Goal: Consume media (video, audio): Consume media (video, audio)

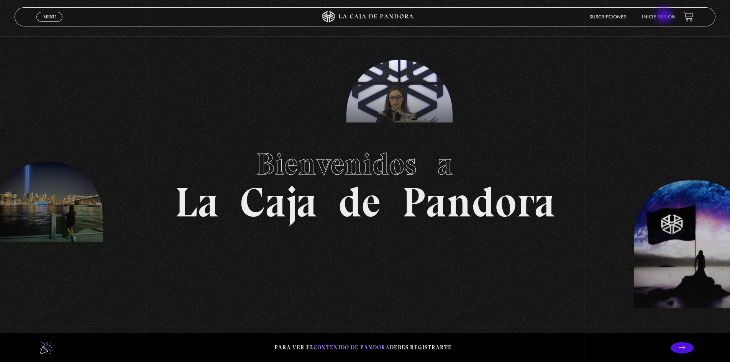
click at [665, 16] on link "Inicie sesión" at bounding box center [659, 17] width 34 height 5
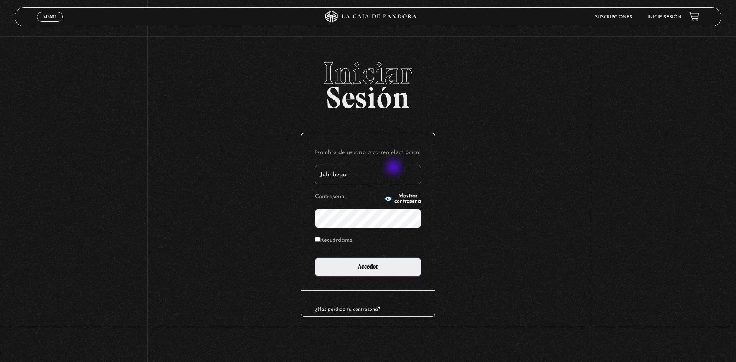
type input "Johnbega"
click at [388, 199] on circle "button" at bounding box center [389, 199] width 2 height 2
click at [400, 275] on input "Acceder" at bounding box center [368, 267] width 106 height 19
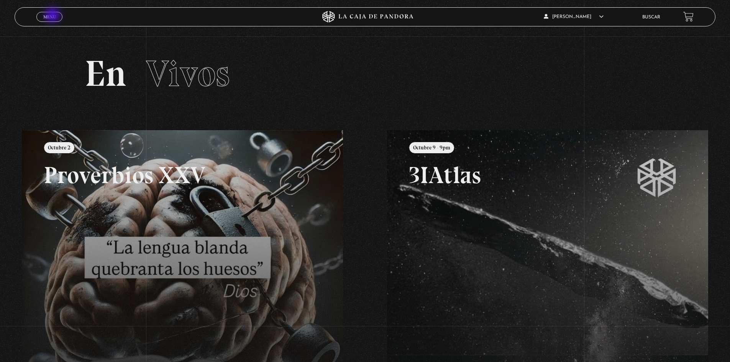
click at [53, 16] on span "Menu" at bounding box center [49, 17] width 13 height 5
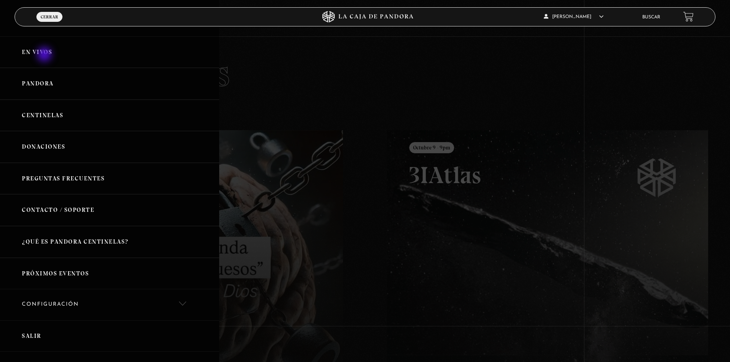
click at [45, 55] on link "En vivos" at bounding box center [109, 52] width 219 height 32
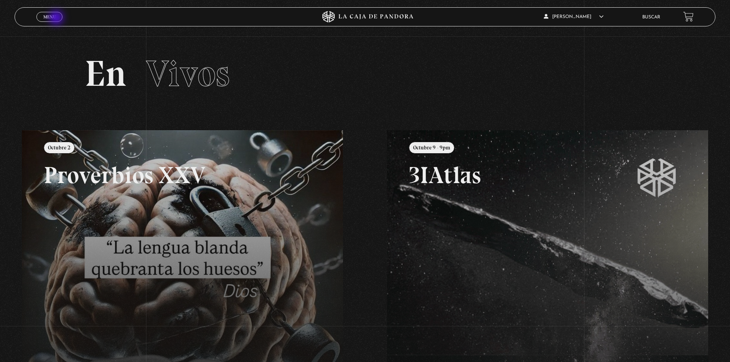
click at [57, 18] on link "Menu Cerrar" at bounding box center [49, 17] width 26 height 10
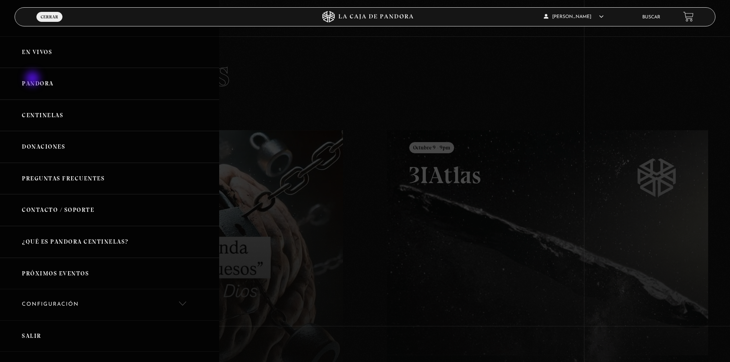
click at [33, 79] on link "Pandora" at bounding box center [109, 84] width 219 height 32
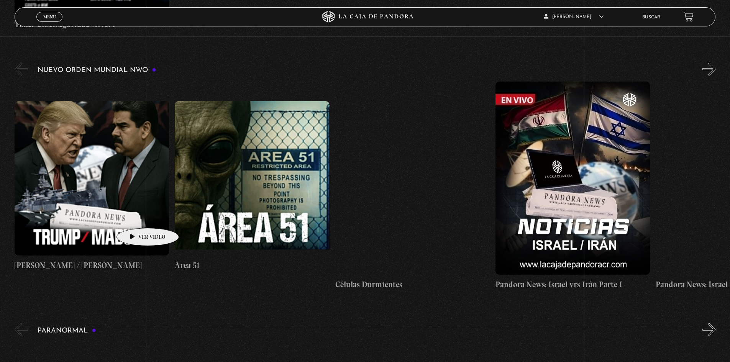
scroll to position [575, 0]
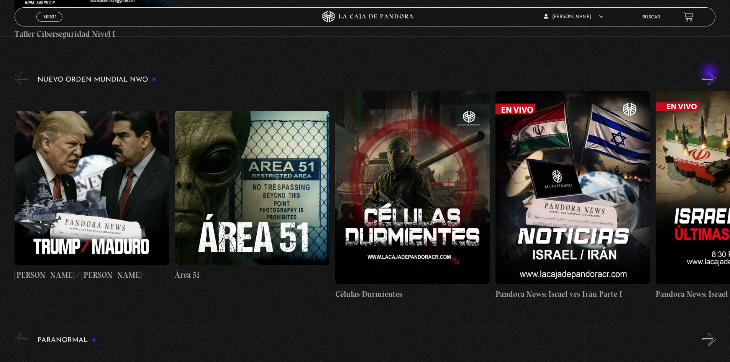
click at [711, 74] on button "»" at bounding box center [709, 78] width 13 height 13
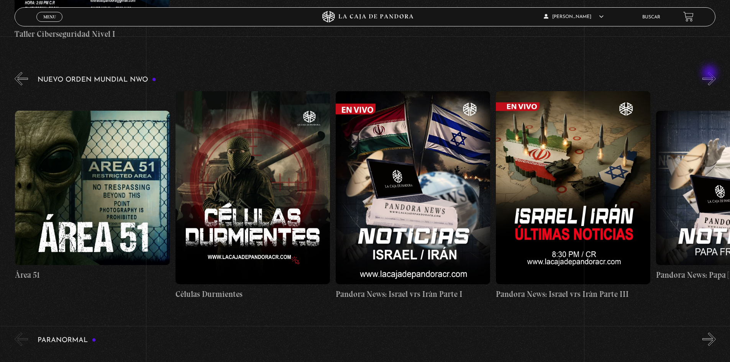
scroll to position [0, 160]
click at [711, 74] on button "»" at bounding box center [709, 78] width 13 height 13
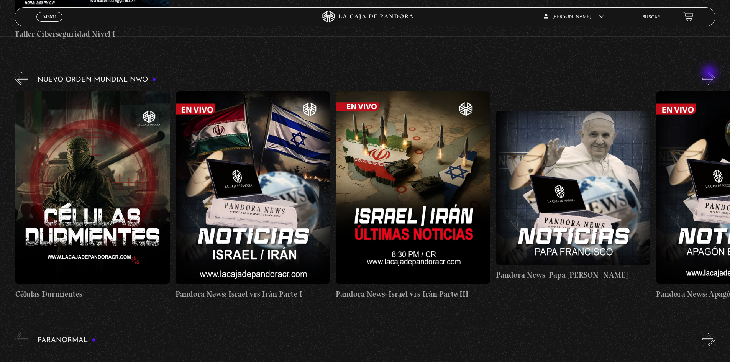
scroll to position [0, 321]
click at [712, 72] on button "»" at bounding box center [709, 78] width 13 height 13
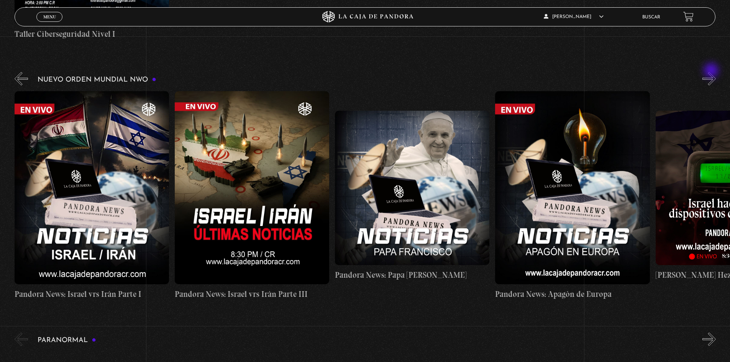
click at [712, 72] on button "»" at bounding box center [709, 78] width 13 height 13
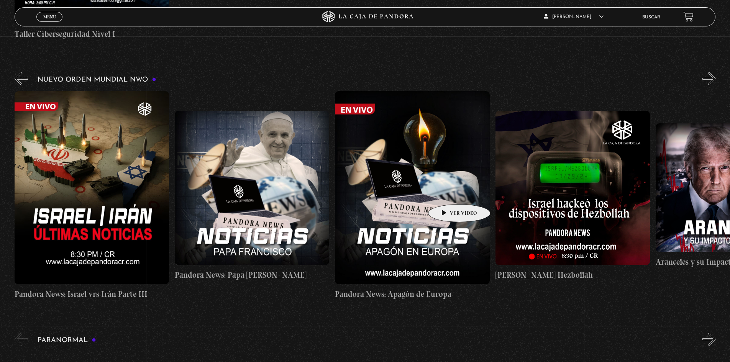
scroll to position [0, 643]
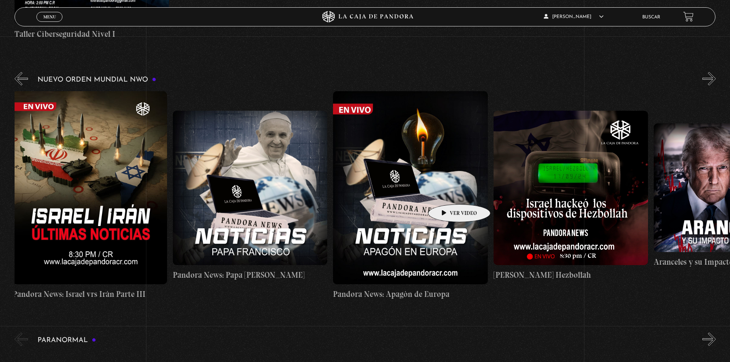
click at [447, 193] on figure at bounding box center [410, 187] width 155 height 193
click at [444, 221] on figure at bounding box center [410, 187] width 155 height 193
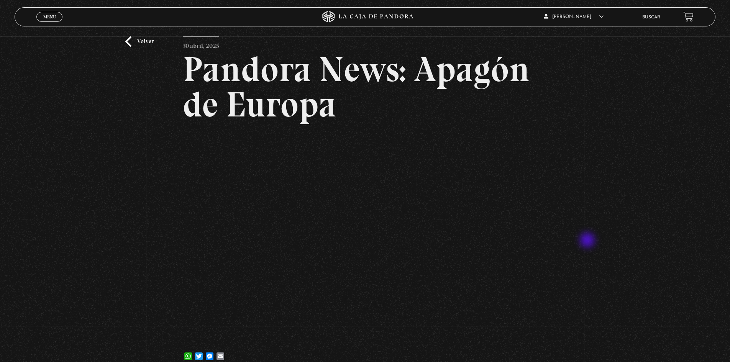
scroll to position [38, 0]
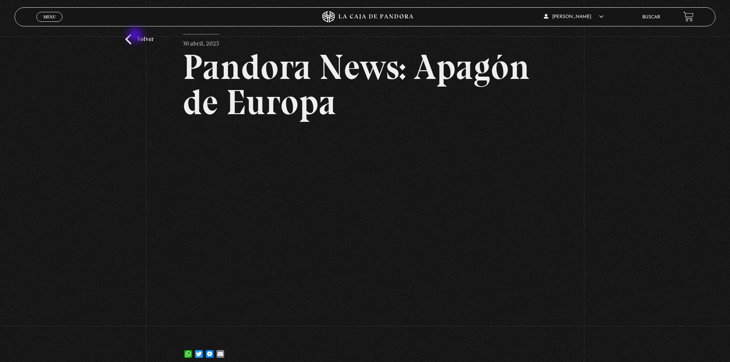
click at [136, 36] on link "Volver" at bounding box center [139, 39] width 28 height 10
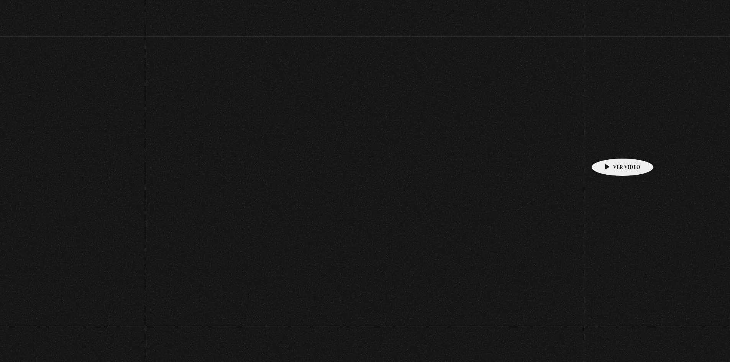
scroll to position [575, 0]
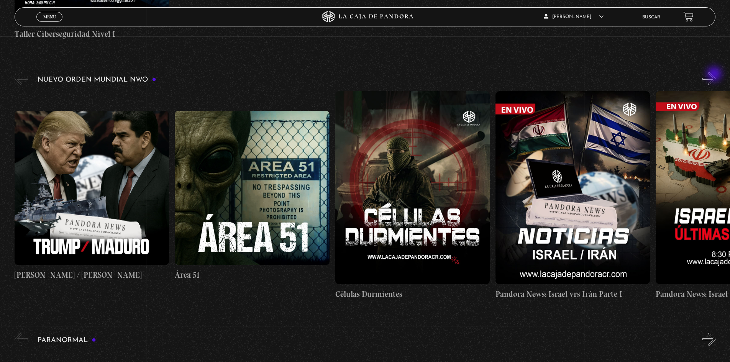
click at [716, 75] on button "»" at bounding box center [709, 78] width 13 height 13
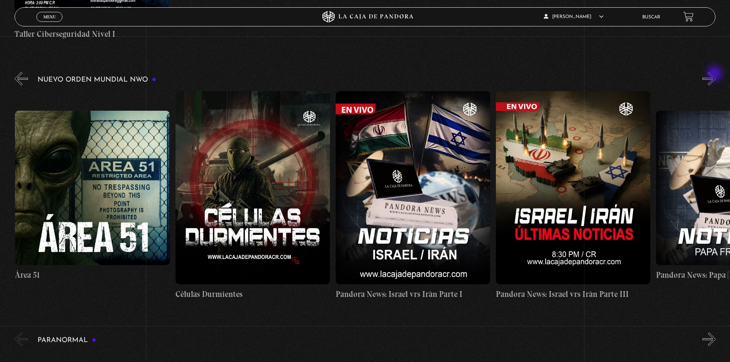
click at [716, 74] on button "»" at bounding box center [709, 78] width 13 height 13
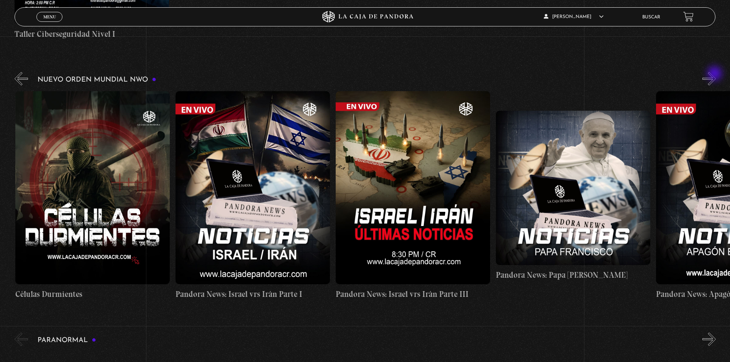
scroll to position [0, 321]
click at [716, 74] on button "»" at bounding box center [709, 78] width 13 height 13
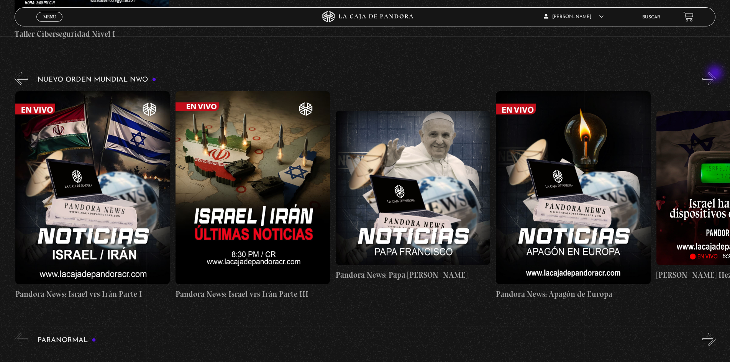
click at [716, 74] on button "»" at bounding box center [709, 78] width 13 height 13
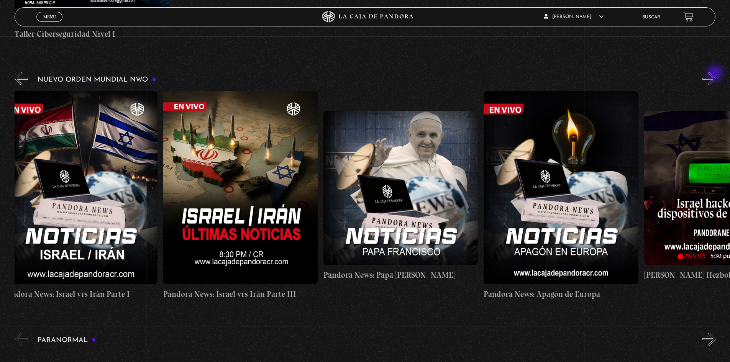
scroll to position [0, 641]
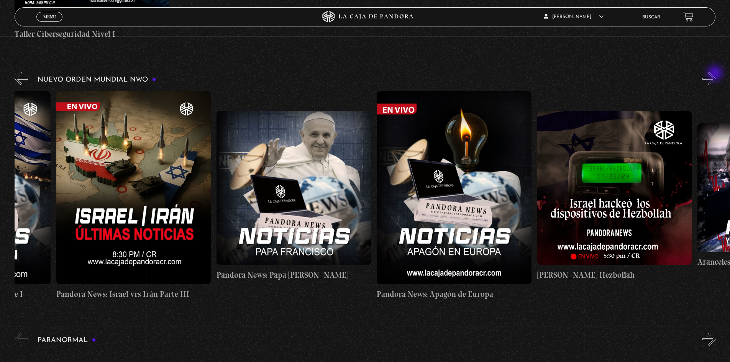
click at [716, 74] on button "»" at bounding box center [709, 78] width 13 height 13
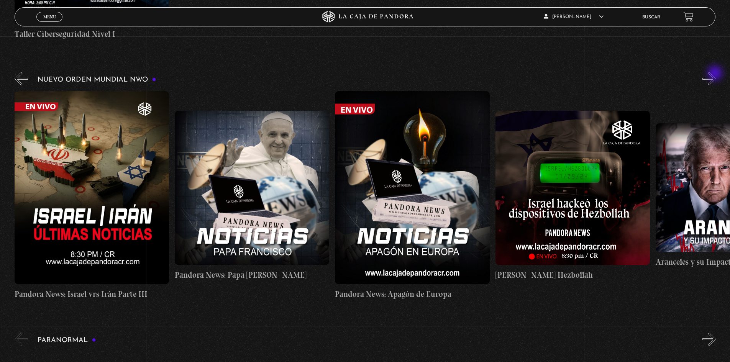
click at [716, 74] on button "»" at bounding box center [709, 78] width 13 height 13
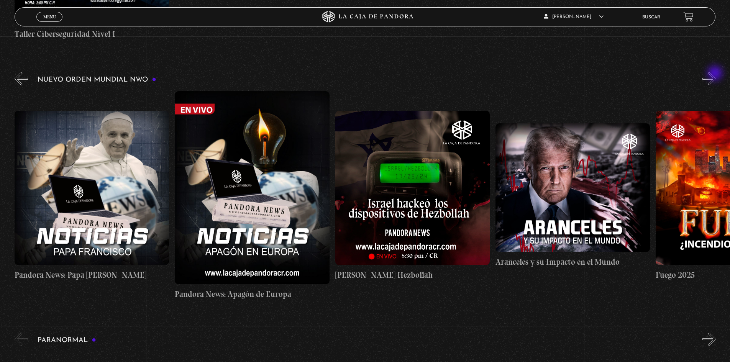
click at [716, 74] on button "»" at bounding box center [709, 78] width 13 height 13
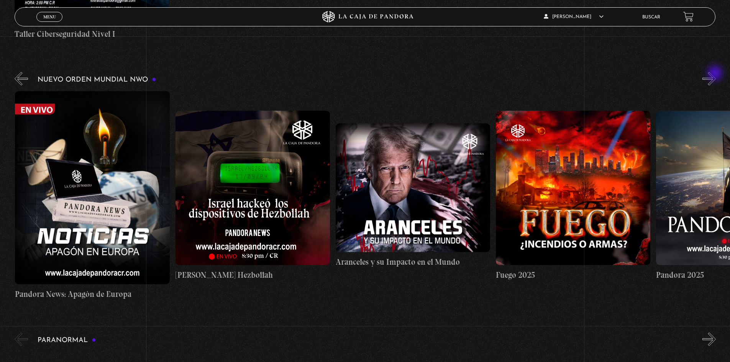
click at [716, 74] on button "»" at bounding box center [709, 78] width 13 height 13
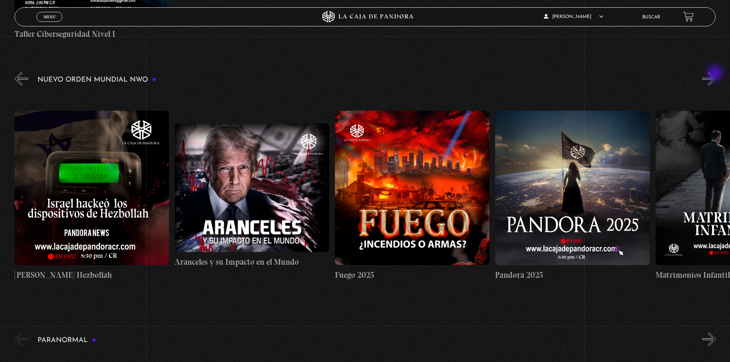
click at [716, 74] on button "»" at bounding box center [709, 78] width 13 height 13
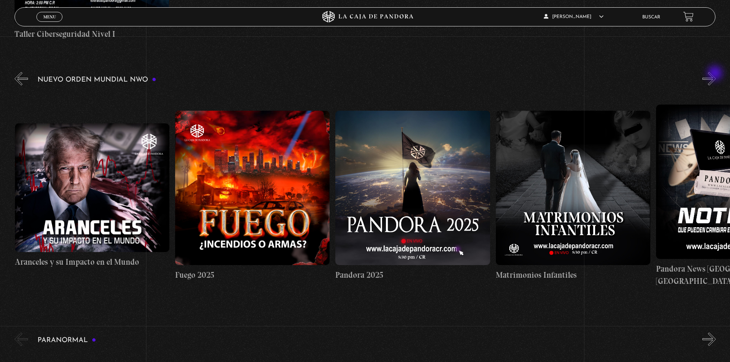
click at [716, 74] on button "»" at bounding box center [709, 78] width 13 height 13
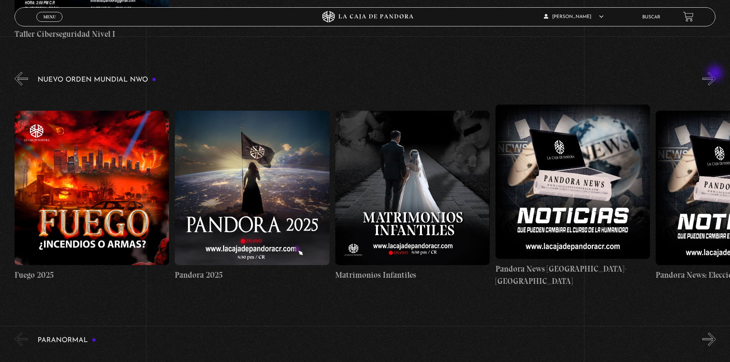
click at [716, 74] on button "»" at bounding box center [709, 78] width 13 height 13
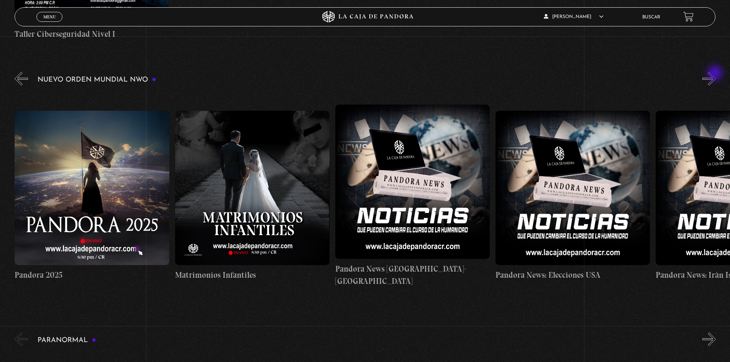
click at [716, 74] on button "»" at bounding box center [709, 78] width 13 height 13
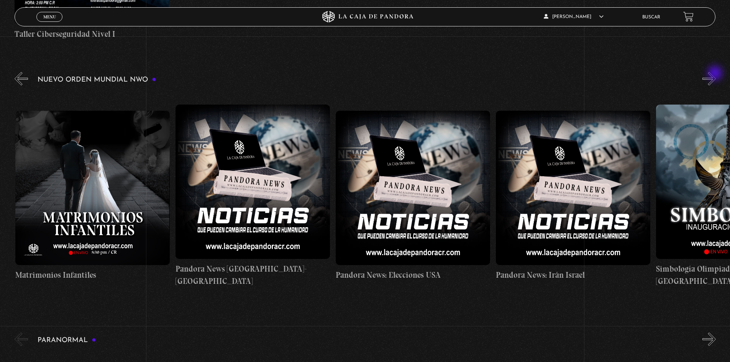
scroll to position [0, 1764]
click at [716, 74] on button "»" at bounding box center [709, 78] width 13 height 13
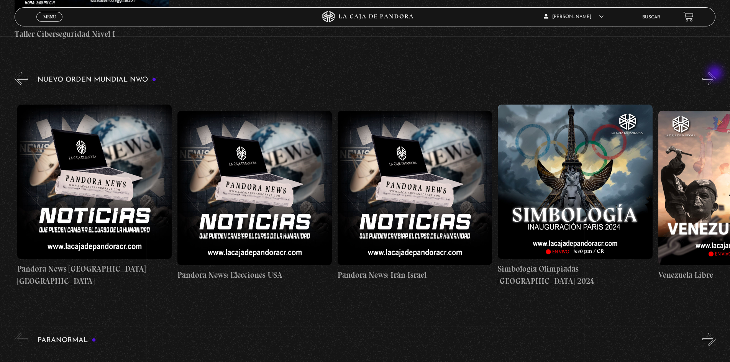
click at [716, 74] on button "»" at bounding box center [709, 78] width 13 height 13
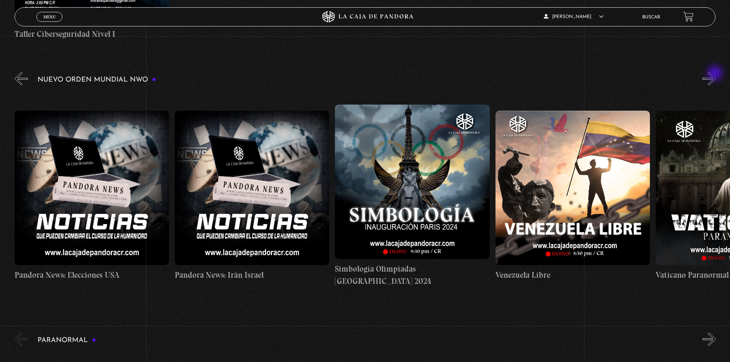
click at [716, 74] on button "»" at bounding box center [709, 78] width 13 height 13
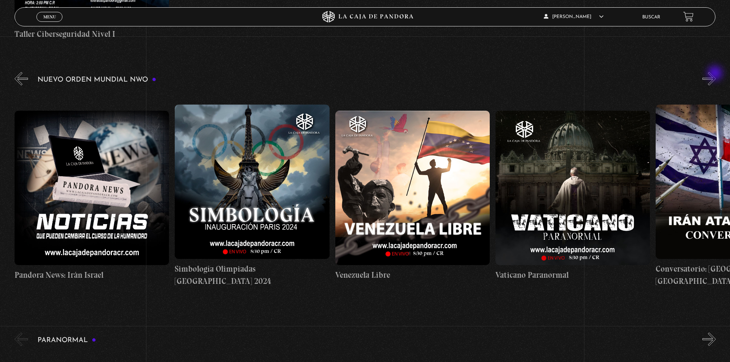
click at [716, 74] on button "»" at bounding box center [709, 78] width 13 height 13
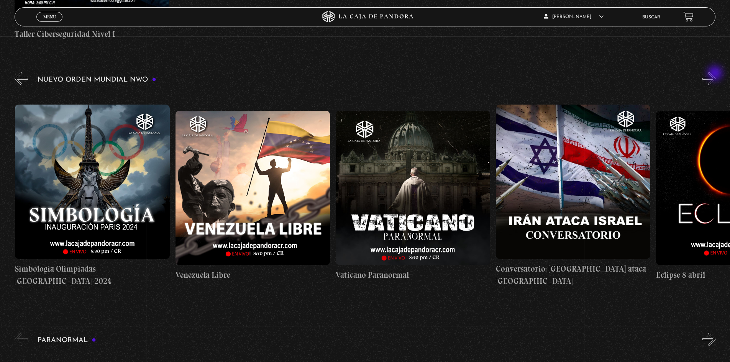
scroll to position [0, 2405]
click at [716, 74] on button "»" at bounding box center [709, 78] width 13 height 13
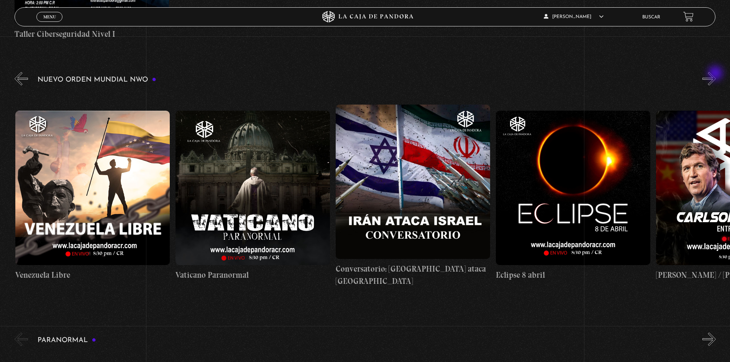
click at [716, 74] on button "»" at bounding box center [709, 78] width 13 height 13
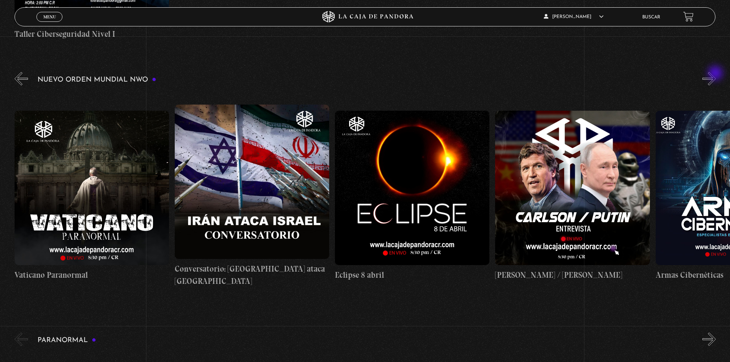
click at [716, 74] on button "»" at bounding box center [709, 78] width 13 height 13
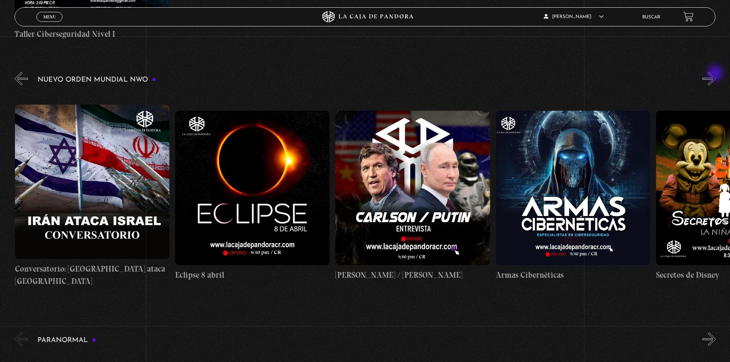
click at [716, 74] on button "»" at bounding box center [709, 78] width 13 height 13
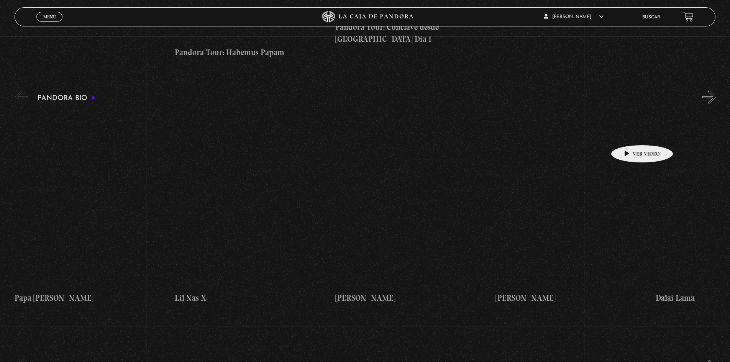
scroll to position [1342, 0]
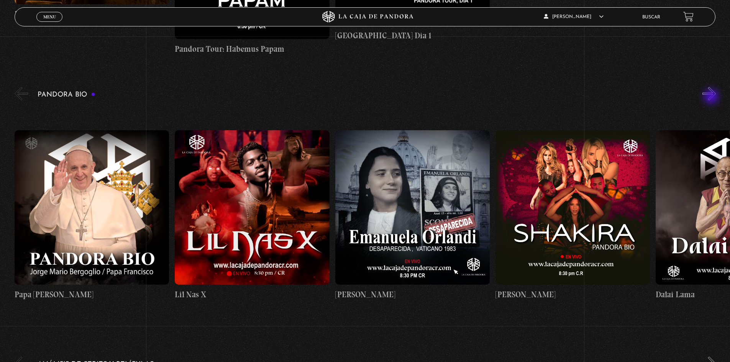
click at [712, 97] on button "»" at bounding box center [709, 93] width 13 height 13
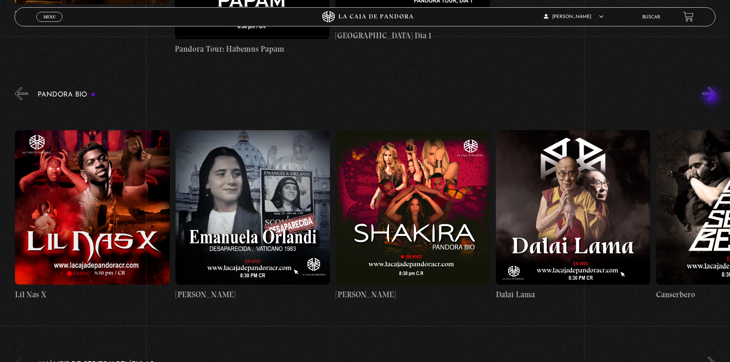
click at [712, 97] on button "»" at bounding box center [709, 93] width 13 height 13
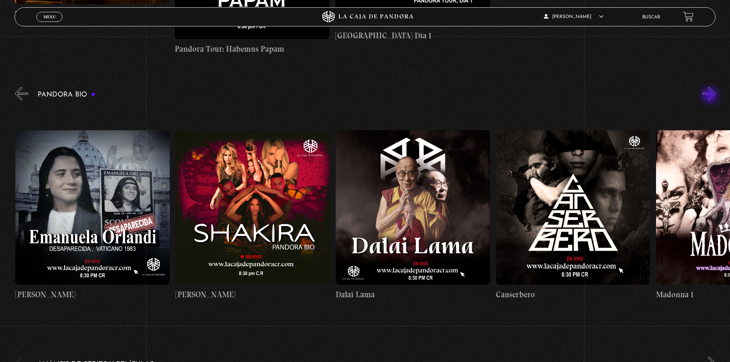
click at [711, 96] on button "»" at bounding box center [709, 93] width 13 height 13
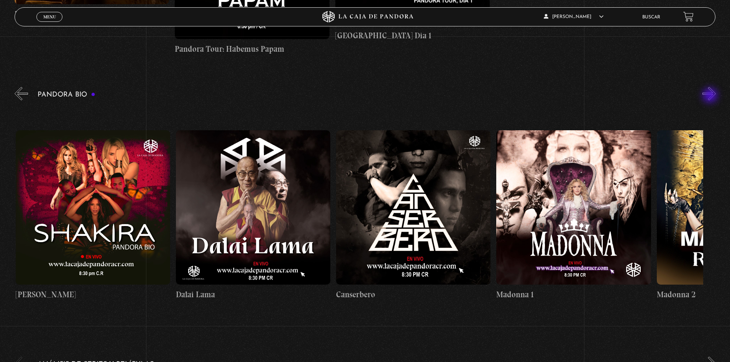
click at [711, 96] on button "»" at bounding box center [709, 93] width 13 height 13
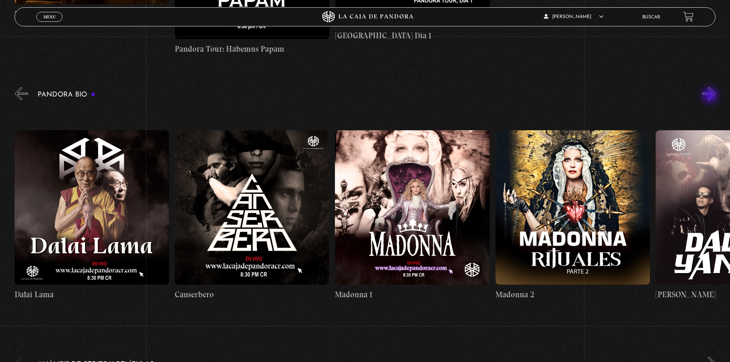
click at [711, 96] on button "»" at bounding box center [709, 93] width 13 height 13
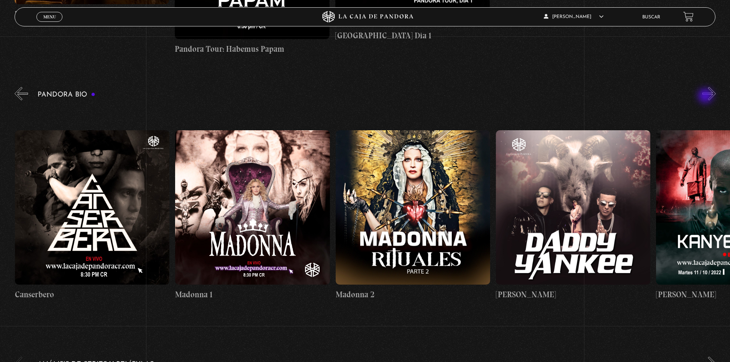
scroll to position [0, 802]
click at [707, 97] on div "Pandora Bio Shakira" at bounding box center [373, 205] width 716 height 239
click at [715, 94] on button "»" at bounding box center [709, 93] width 13 height 13
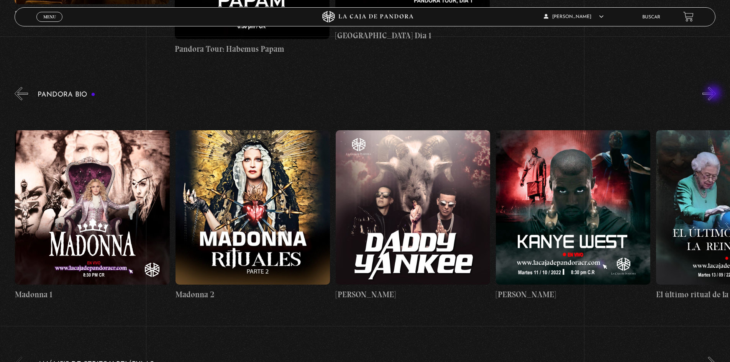
scroll to position [0, 962]
click at [715, 94] on button "»" at bounding box center [709, 93] width 13 height 13
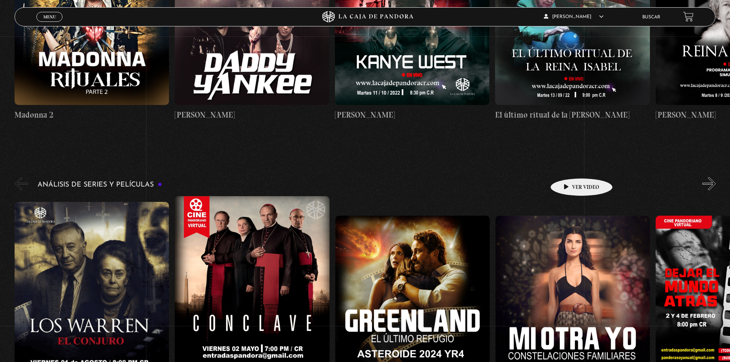
scroll to position [1610, 0]
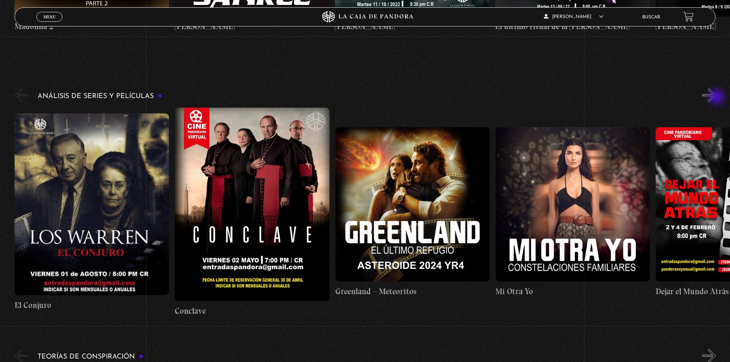
click at [716, 98] on button "»" at bounding box center [709, 95] width 13 height 13
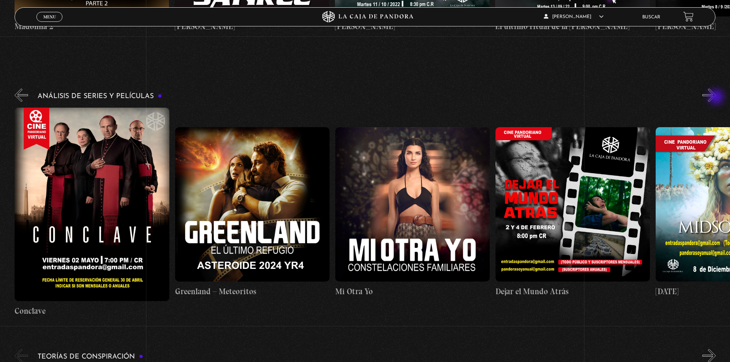
click at [716, 98] on button "»" at bounding box center [709, 95] width 13 height 13
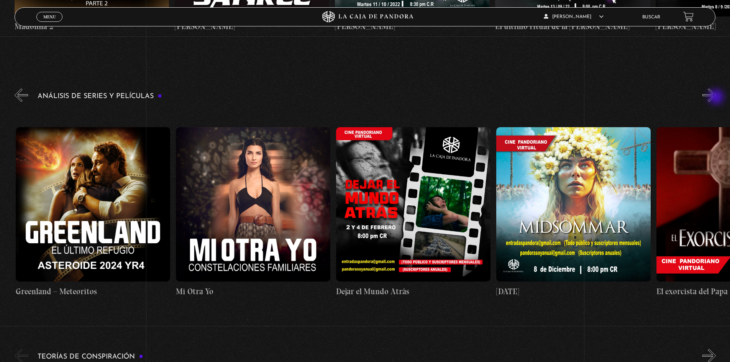
click at [716, 98] on button "»" at bounding box center [709, 95] width 13 height 13
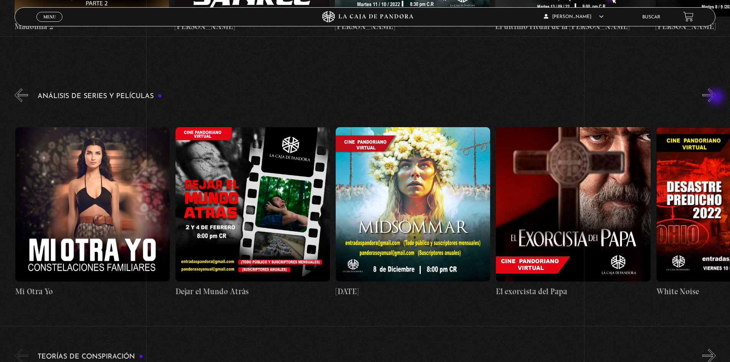
click at [716, 98] on button "»" at bounding box center [709, 95] width 13 height 13
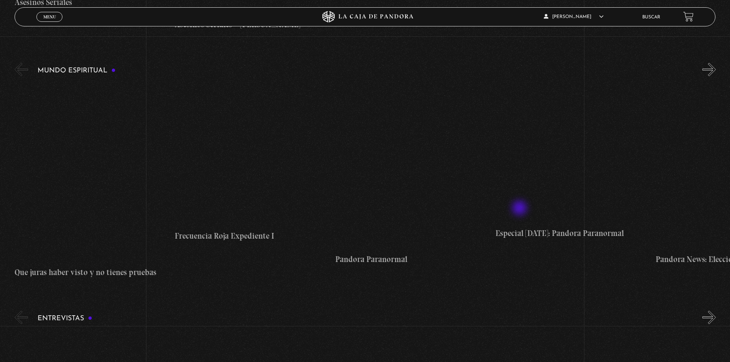
scroll to position [3183, 0]
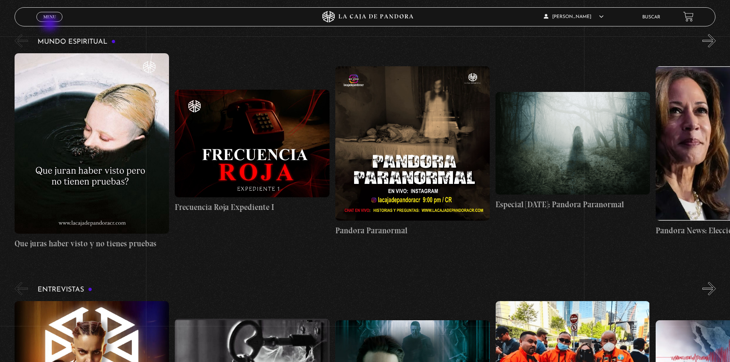
click at [50, 24] on div "Menu Cerrar" at bounding box center [145, 17] width 219 height 18
click at [53, 20] on link "Menu Cerrar" at bounding box center [49, 17] width 26 height 10
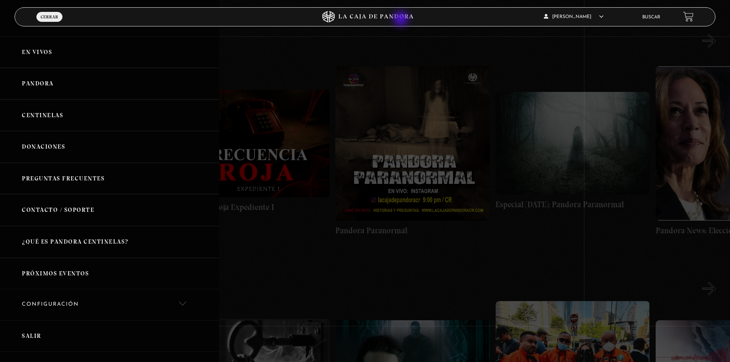
click at [402, 20] on icon at bounding box center [365, 17] width 219 height 12
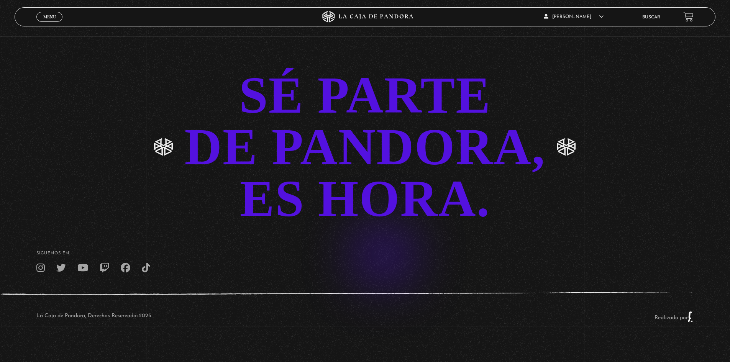
scroll to position [1891, 0]
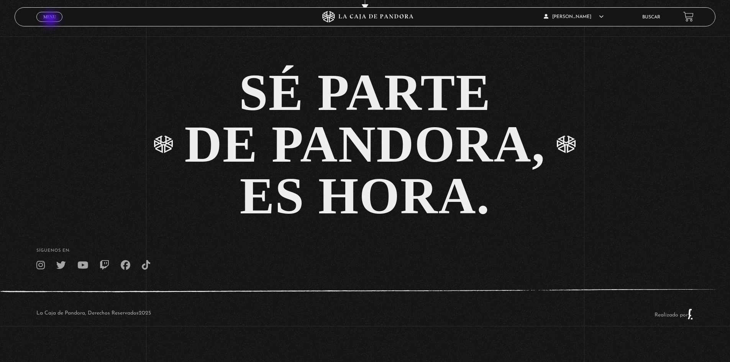
click at [51, 18] on span "Menu" at bounding box center [49, 17] width 13 height 5
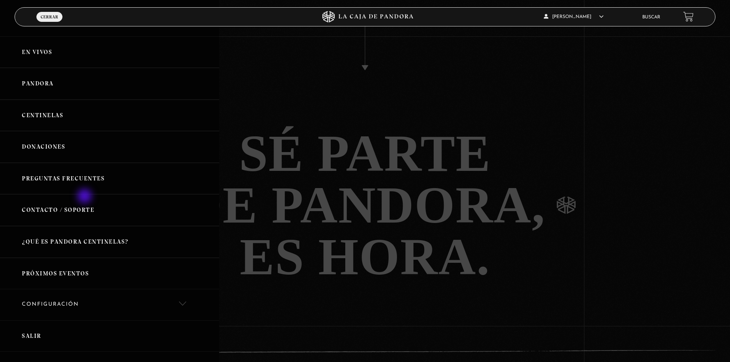
scroll to position [1814, 0]
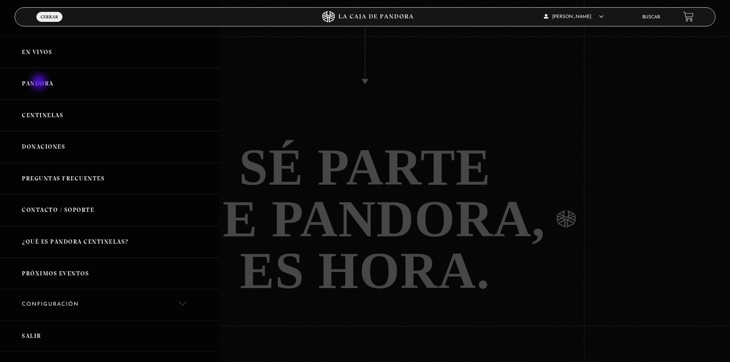
click at [40, 83] on link "Pandora" at bounding box center [109, 84] width 219 height 32
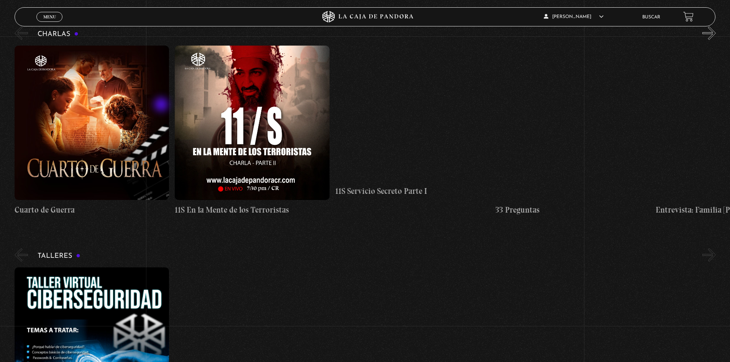
scroll to position [192, 0]
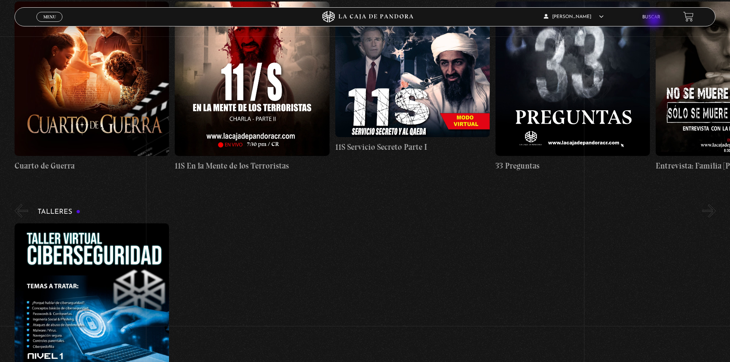
click at [655, 21] on li "Buscar" at bounding box center [652, 17] width 18 height 12
click at [656, 19] on link "Buscar" at bounding box center [652, 17] width 18 height 5
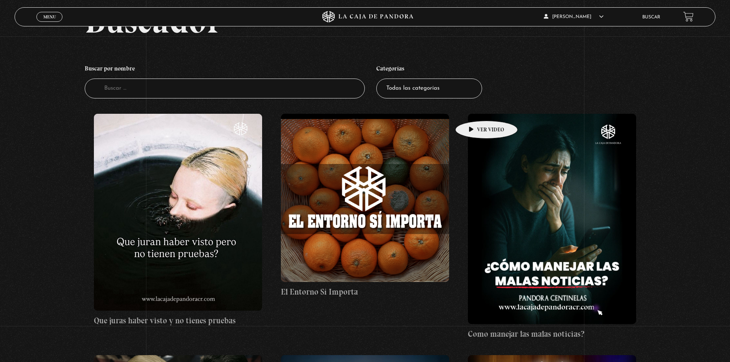
scroll to position [38, 0]
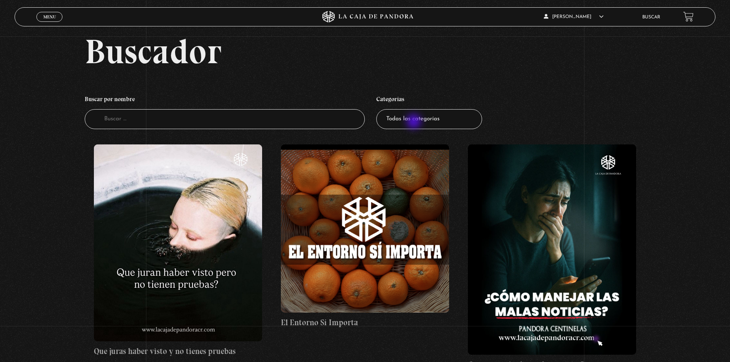
click at [415, 122] on select "Todas las categorías 11:11 Humanitario (1) Amo los Lunes (4) Análisis de series…" at bounding box center [430, 119] width 106 height 20
click at [513, 113] on ul "Buscar por nombre Buscador Categorías Todas las categorías 11:11 Humanitario (1…" at bounding box center [365, 110] width 561 height 45
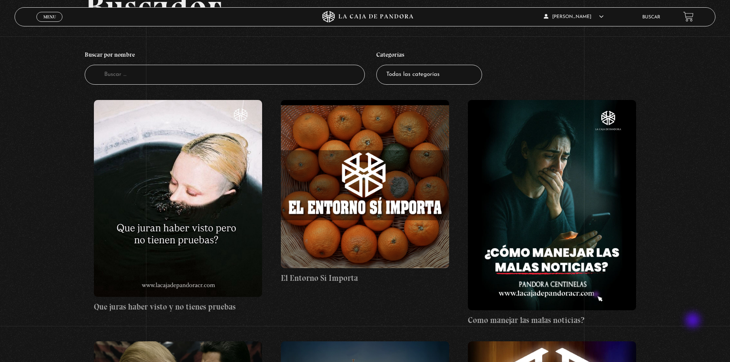
scroll to position [0, 0]
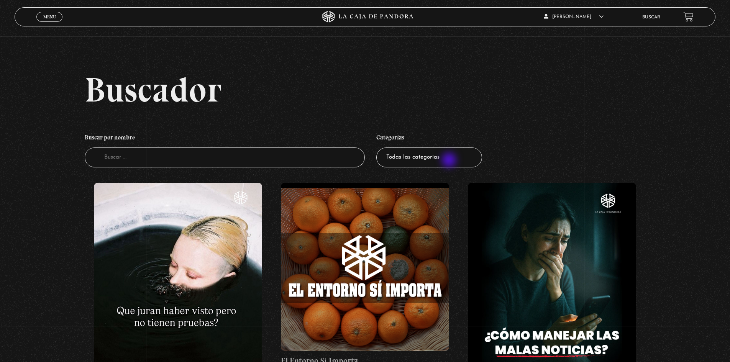
click at [450, 161] on select "Todas las categorías 11:11 Humanitario (1) Amo los Lunes (4) Análisis de series…" at bounding box center [430, 158] width 106 height 20
click at [42, 19] on link "Menu Cerrar" at bounding box center [49, 17] width 26 height 10
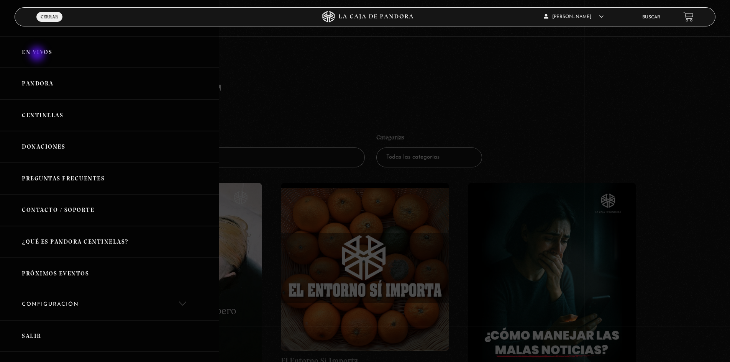
click at [38, 55] on link "En vivos" at bounding box center [109, 52] width 219 height 32
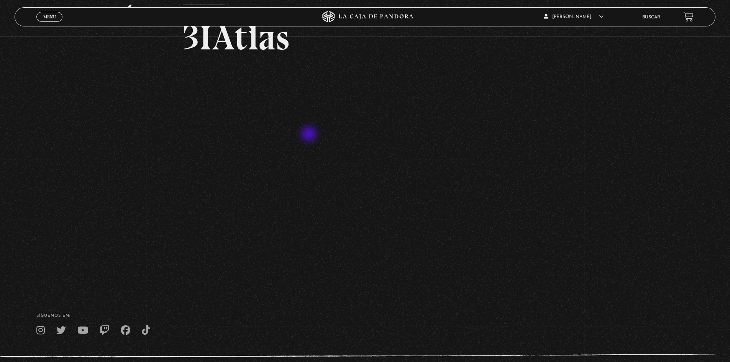
scroll to position [77, 0]
